Goal: Task Accomplishment & Management: Complete application form

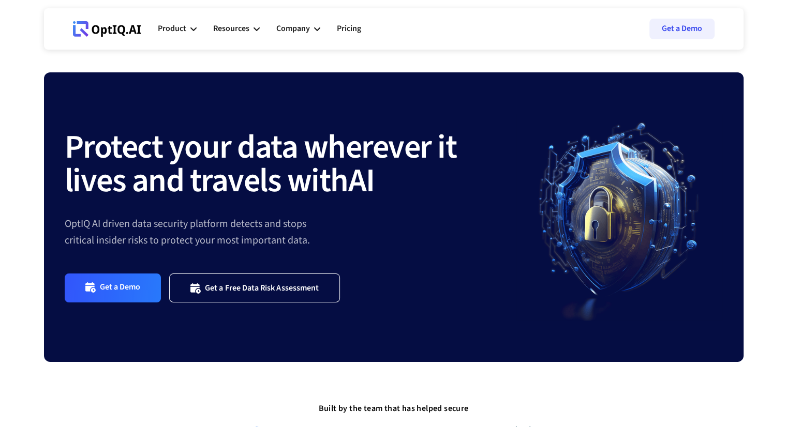
click at [294, 26] on div "Company" at bounding box center [293, 29] width 34 height 14
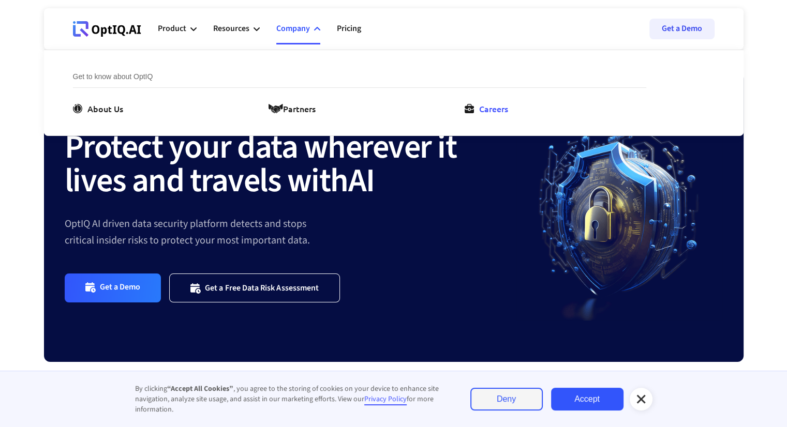
click at [476, 110] on link "Careers" at bounding box center [488, 108] width 48 height 12
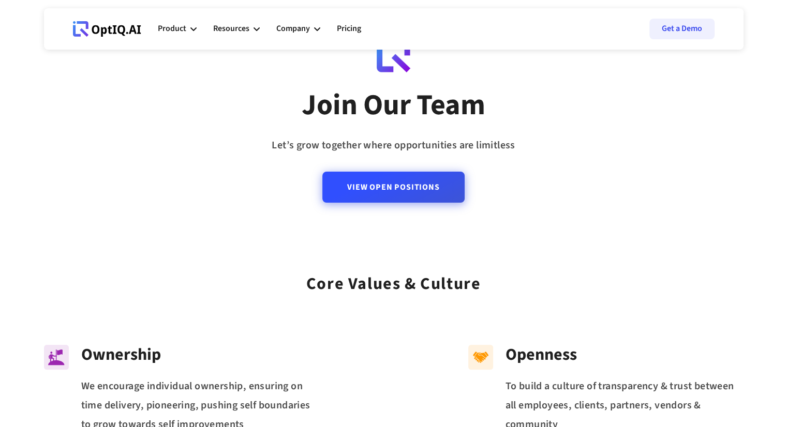
scroll to position [43, 0]
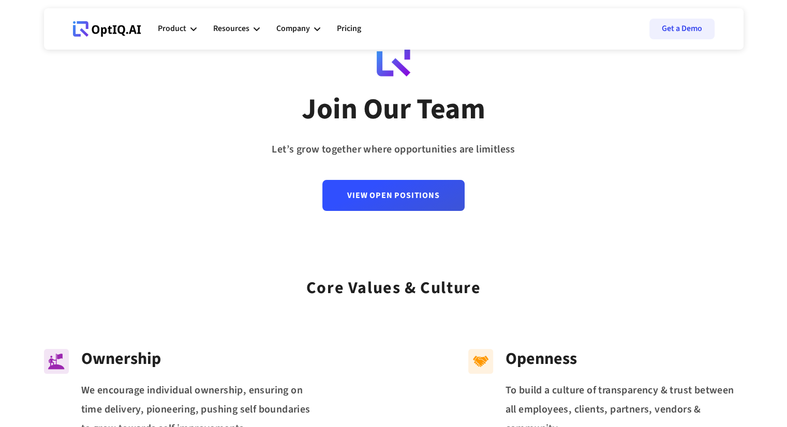
click at [414, 176] on div "View Open Positions" at bounding box center [393, 185] width 142 height 52
click at [410, 184] on link "View Open Positions" at bounding box center [393, 191] width 142 height 31
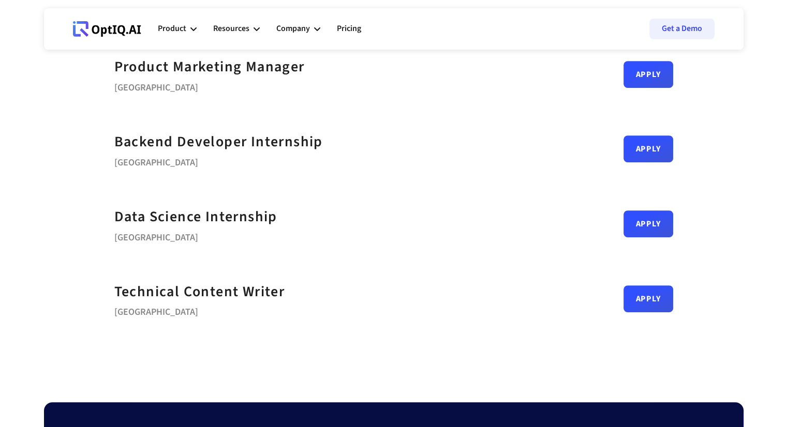
scroll to position [459, 0]
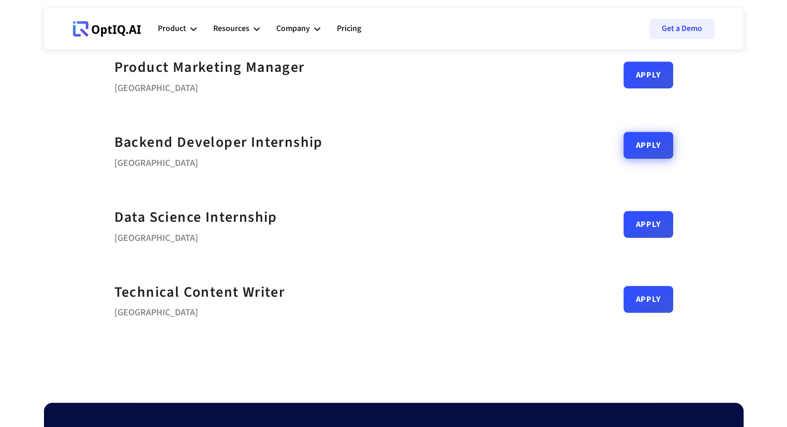
click at [631, 159] on div "Apply" at bounding box center [648, 149] width 50 height 27
click at [641, 145] on link "Apply" at bounding box center [648, 145] width 50 height 27
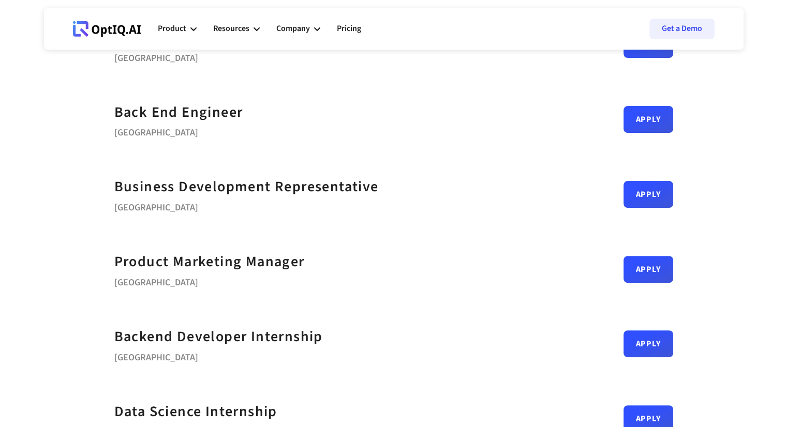
scroll to position [173, 0]
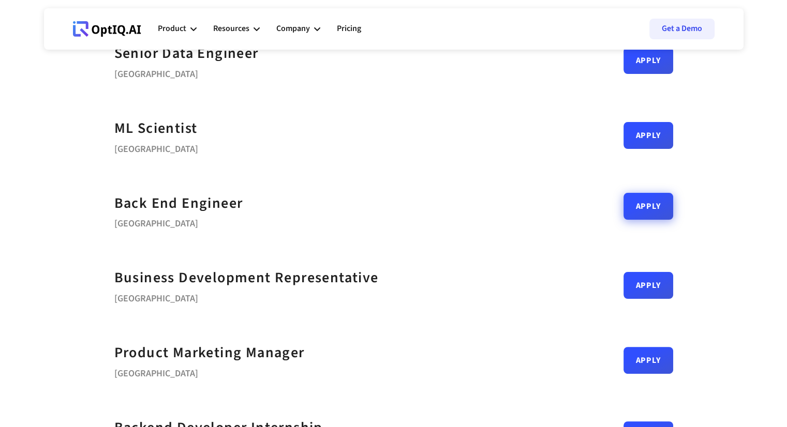
click at [671, 209] on link "Apply" at bounding box center [648, 206] width 50 height 27
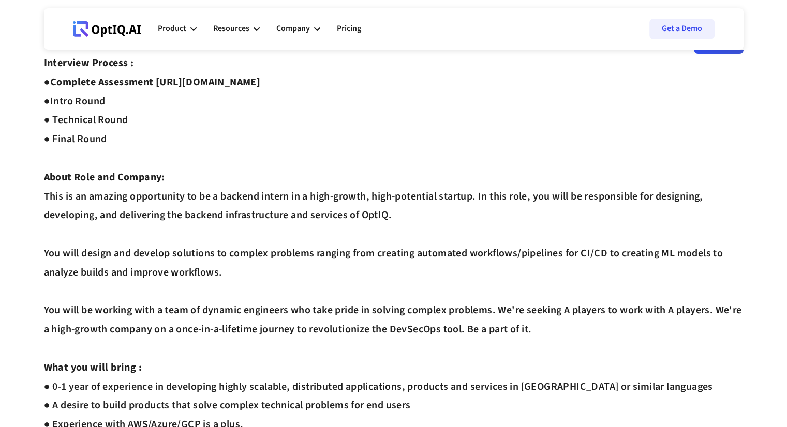
scroll to position [46, 0]
drag, startPoint x: 51, startPoint y: 118, endPoint x: 126, endPoint y: 141, distance: 78.9
click at [126, 141] on div "Interview Process : ● Complete Assessment https://equip.co/assessments/GNUQn/ ●…" at bounding box center [393, 406] width 699 height 704
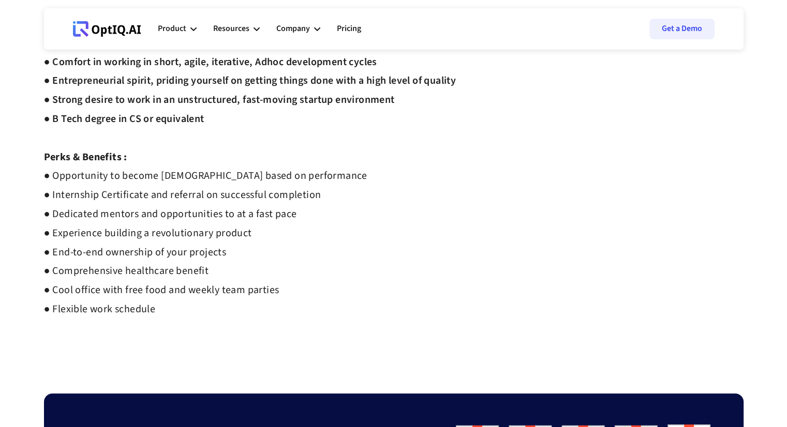
scroll to position [470, 0]
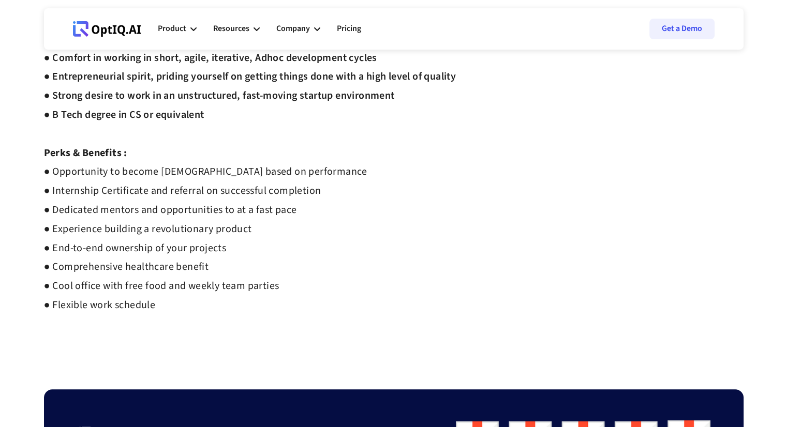
drag, startPoint x: 155, startPoint y: 302, endPoint x: 52, endPoint y: 185, distance: 155.7
click at [52, 185] on strong "● Opportunity to become full time employee based on performance ● Internship Ce…" at bounding box center [205, 238] width 323 height 148
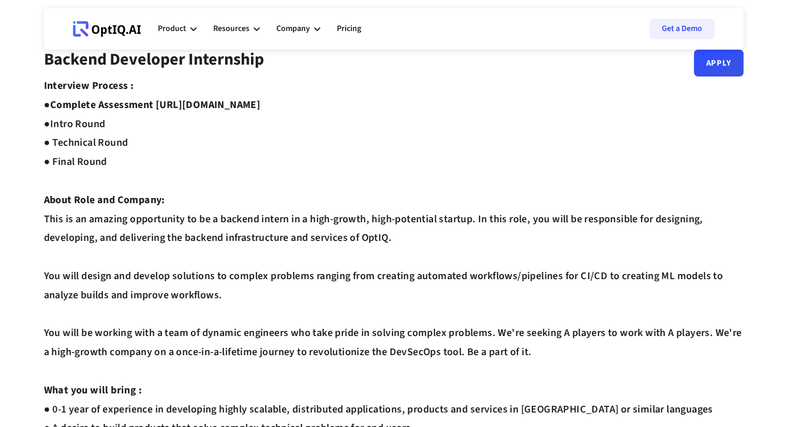
scroll to position [0, 0]
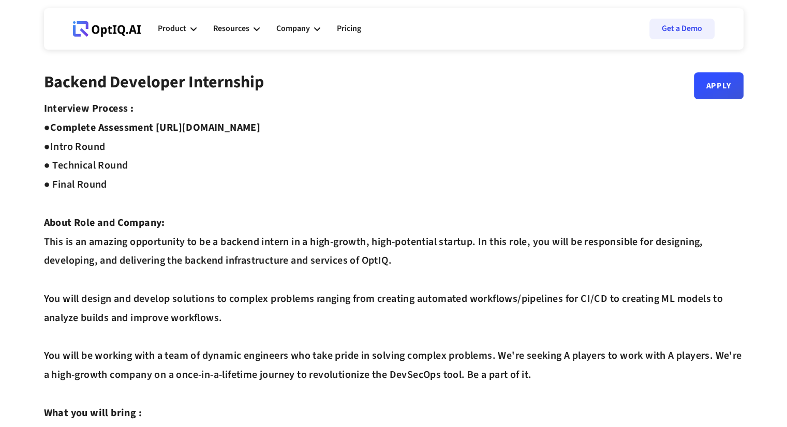
drag, startPoint x: 187, startPoint y: 127, endPoint x: 341, endPoint y: 126, distance: 153.6
copy strong "//equip.co/assessments/GNUQn/"
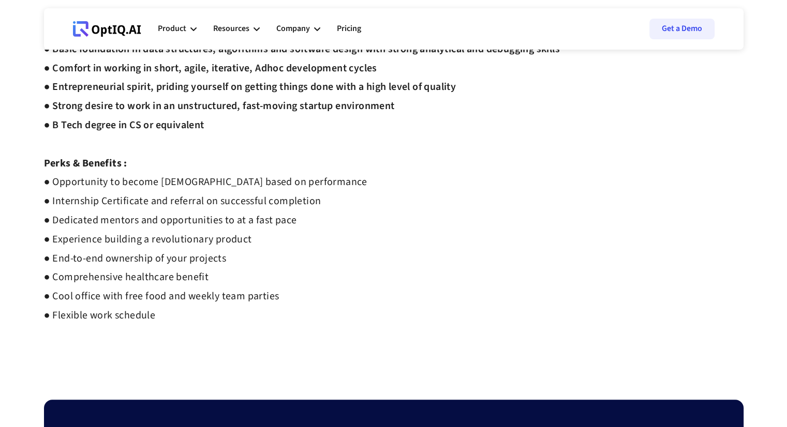
scroll to position [462, 0]
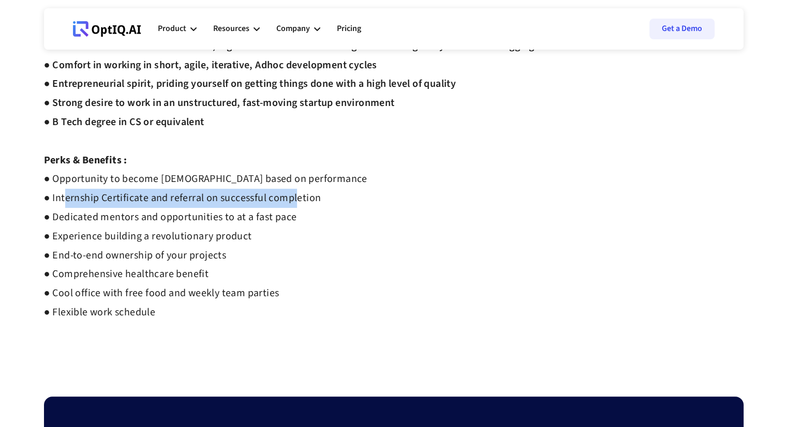
drag, startPoint x: 60, startPoint y: 204, endPoint x: 290, endPoint y: 203, distance: 230.1
click at [290, 203] on strong "● Opportunity to become full time employee based on performance ● Internship Ce…" at bounding box center [205, 246] width 323 height 148
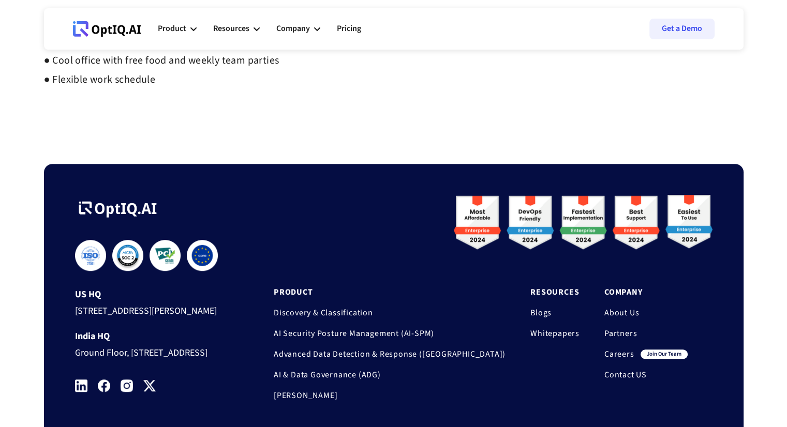
scroll to position [812, 0]
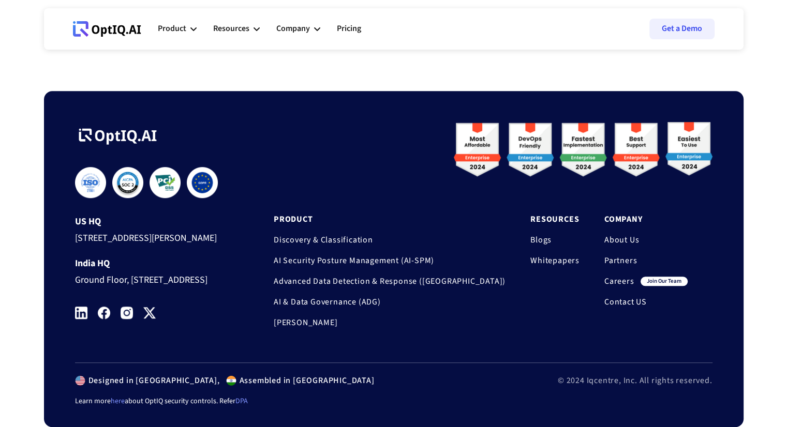
drag, startPoint x: 106, startPoint y: 212, endPoint x: 79, endPoint y: 200, distance: 29.4
click at [79, 227] on div "[STREET_ADDRESS][PERSON_NAME]" at bounding box center [154, 236] width 159 height 19
click at [240, 135] on div "**********" at bounding box center [393, 242] width 637 height 240
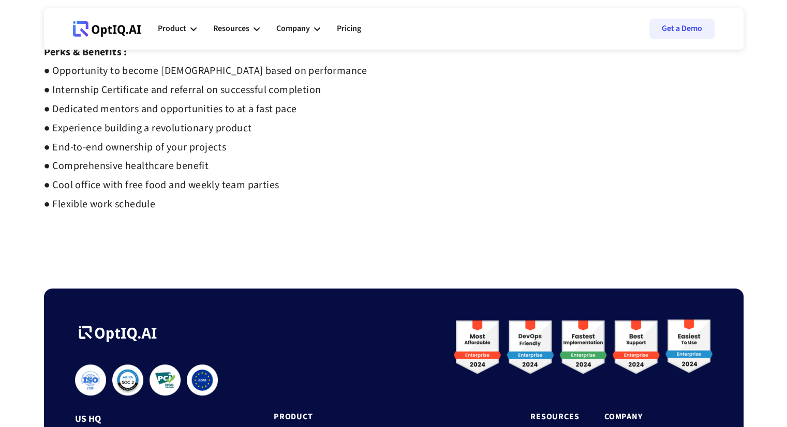
scroll to position [571, 0]
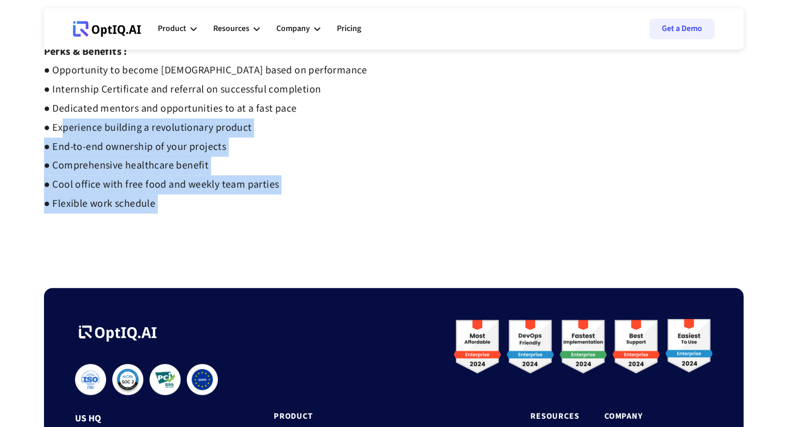
drag, startPoint x: 58, startPoint y: 133, endPoint x: 218, endPoint y: 219, distance: 181.7
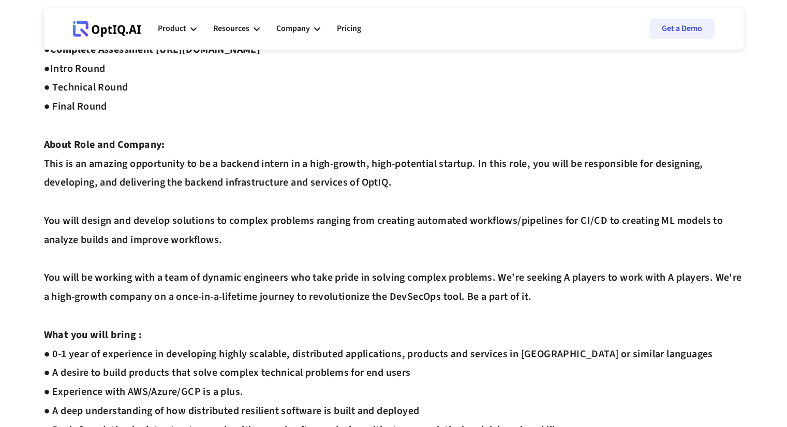
scroll to position [79, 0]
drag, startPoint x: 54, startPoint y: 68, endPoint x: 122, endPoint y: 105, distance: 77.3
click at [122, 105] on div "Interview Process : ● Complete Assessment https://equip.co/assessments/GNUQn/ ●…" at bounding box center [393, 373] width 699 height 704
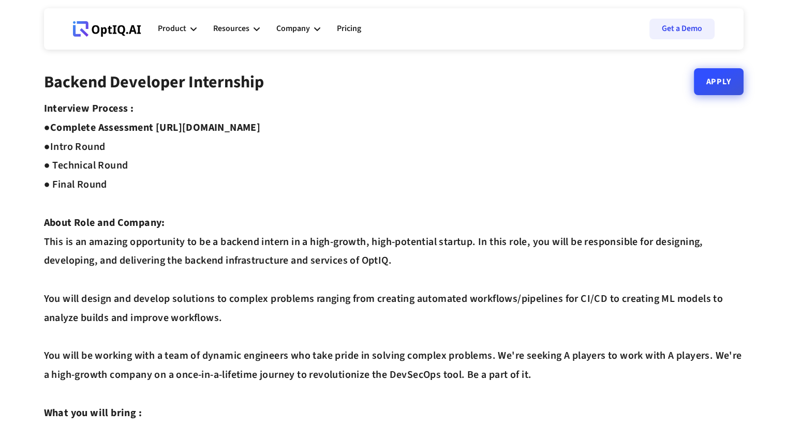
click at [714, 83] on link "Apply" at bounding box center [719, 81] width 50 height 27
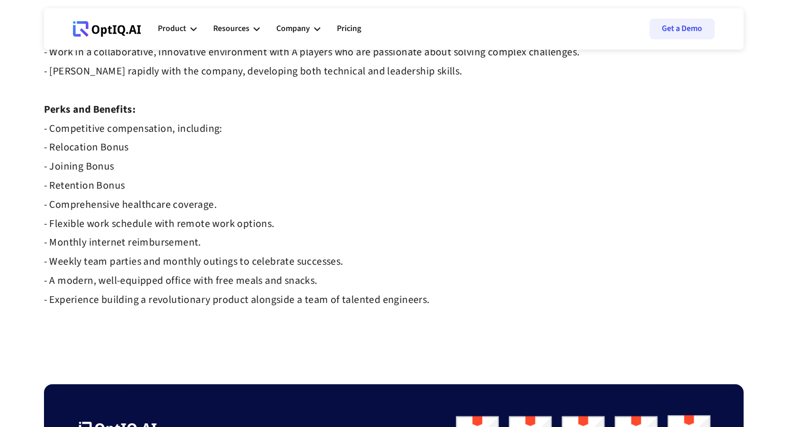
scroll to position [955, 0]
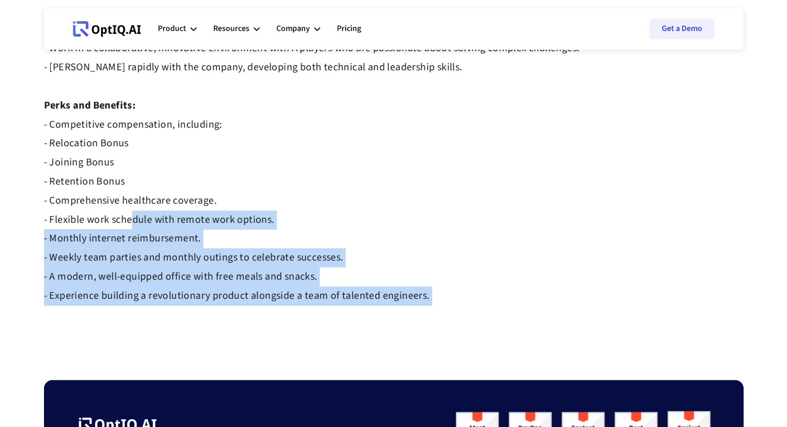
drag, startPoint x: 129, startPoint y: 223, endPoint x: 384, endPoint y: 311, distance: 269.0
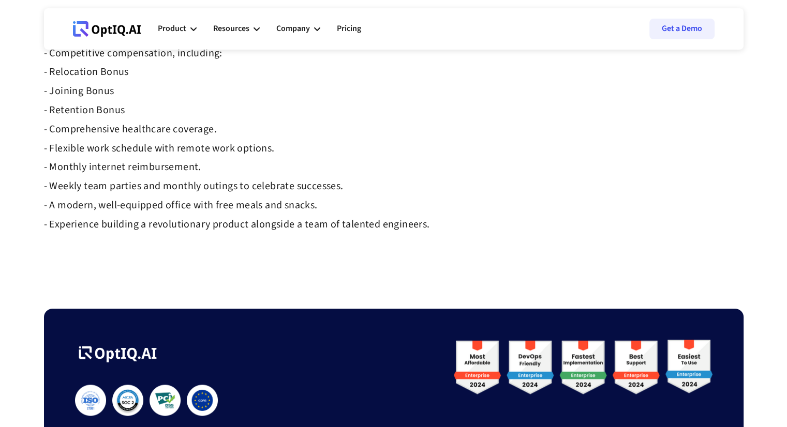
scroll to position [1027, 0]
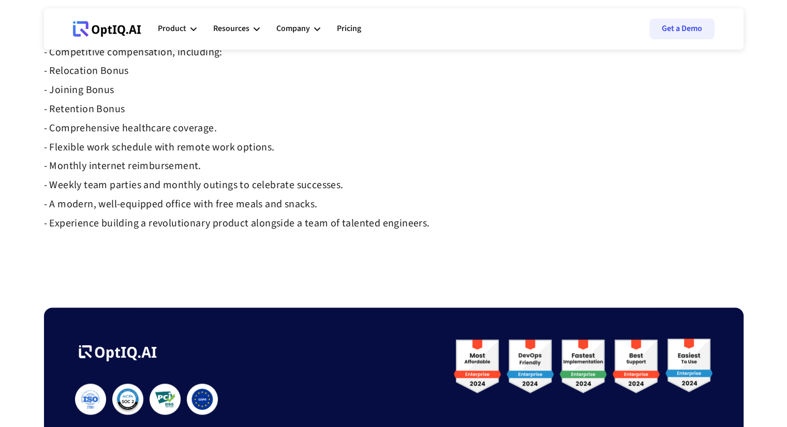
drag, startPoint x: 134, startPoint y: 110, endPoint x: 102, endPoint y: 98, distance: 34.9
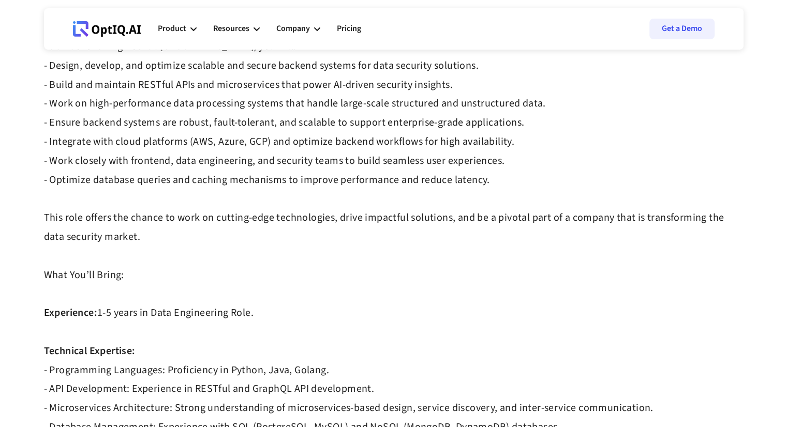
scroll to position [0, 0]
